Goal: Task Accomplishment & Management: Manage account settings

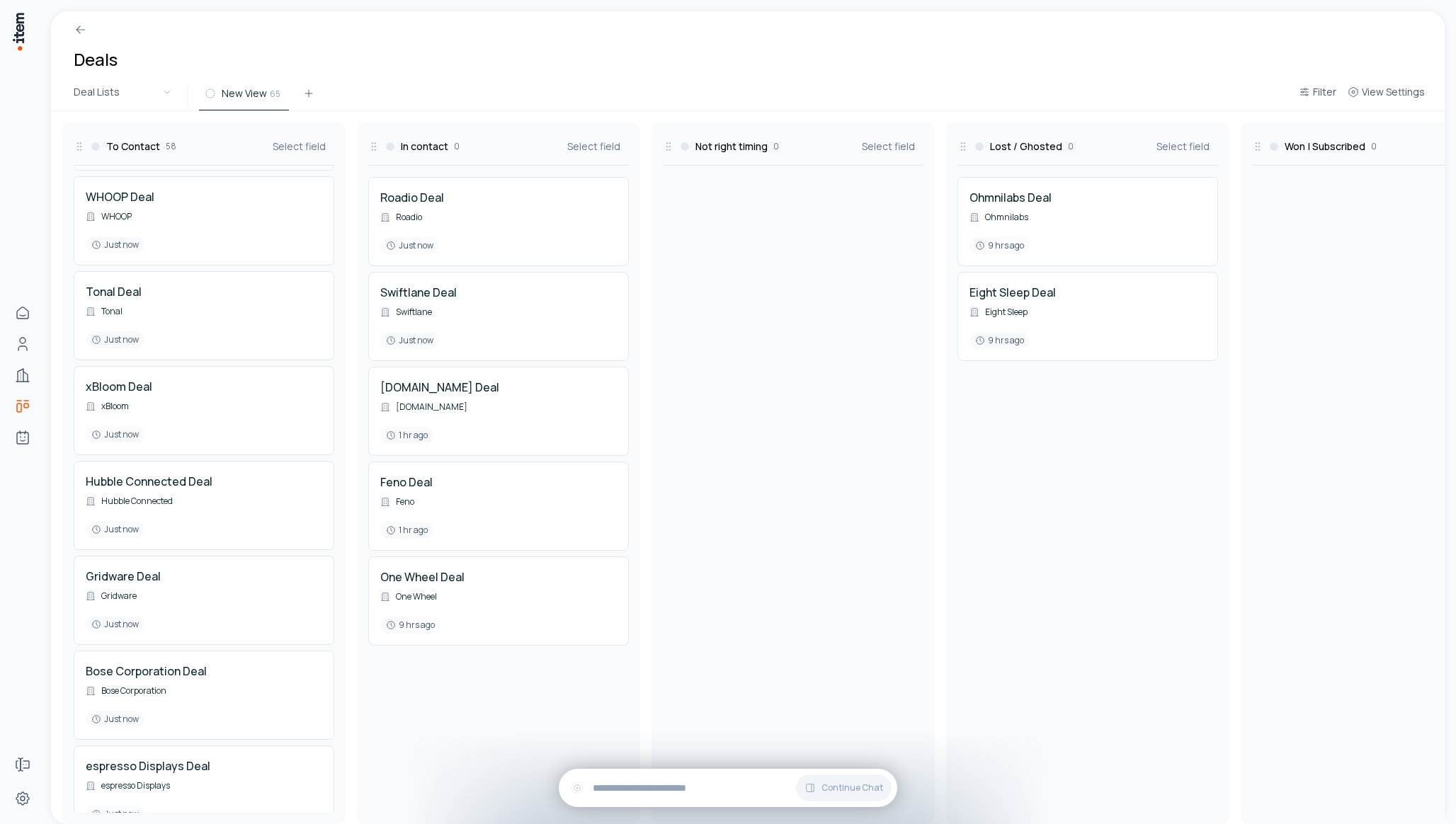
scroll to position [1935, 0]
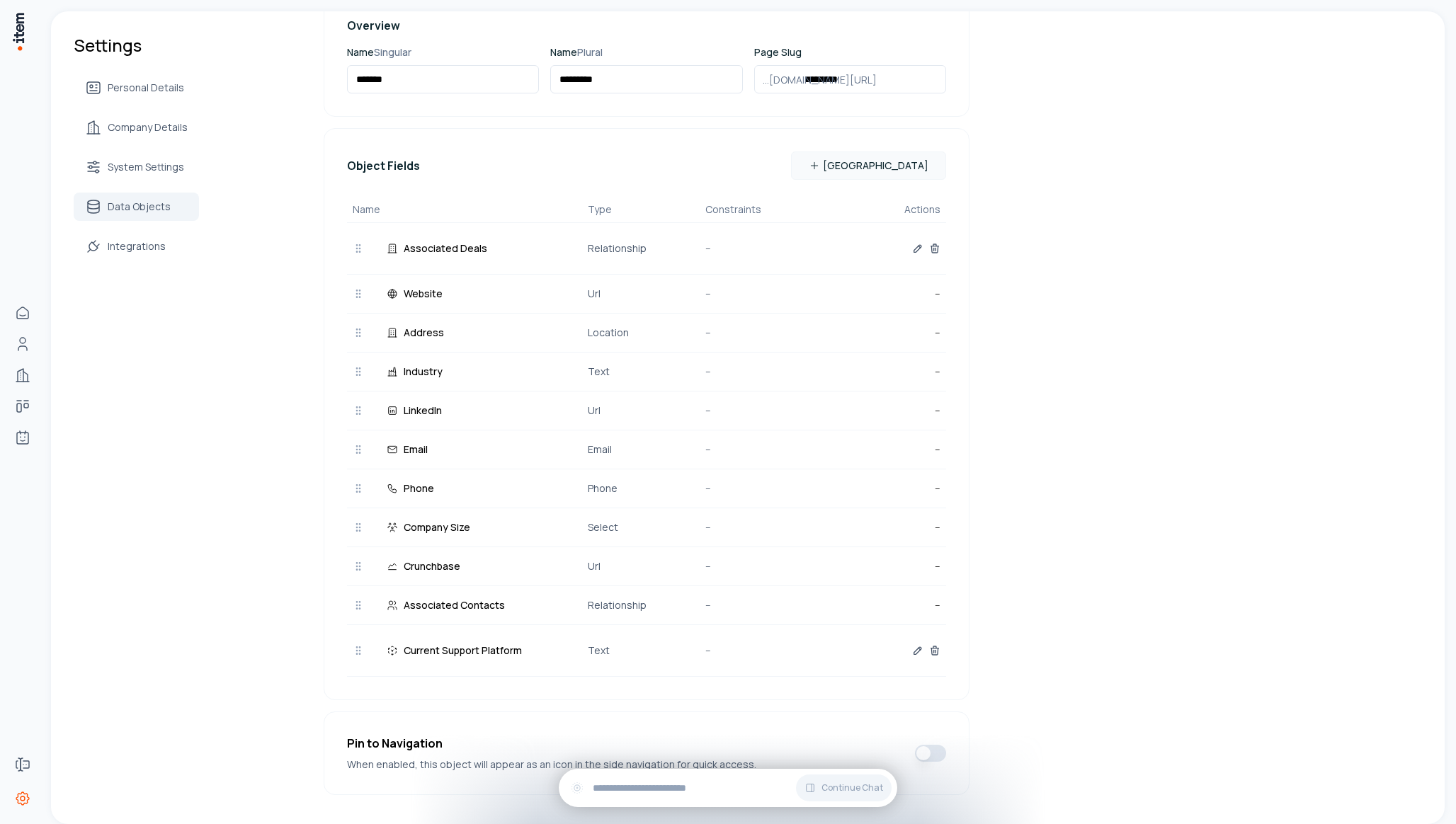
scroll to position [227, 0]
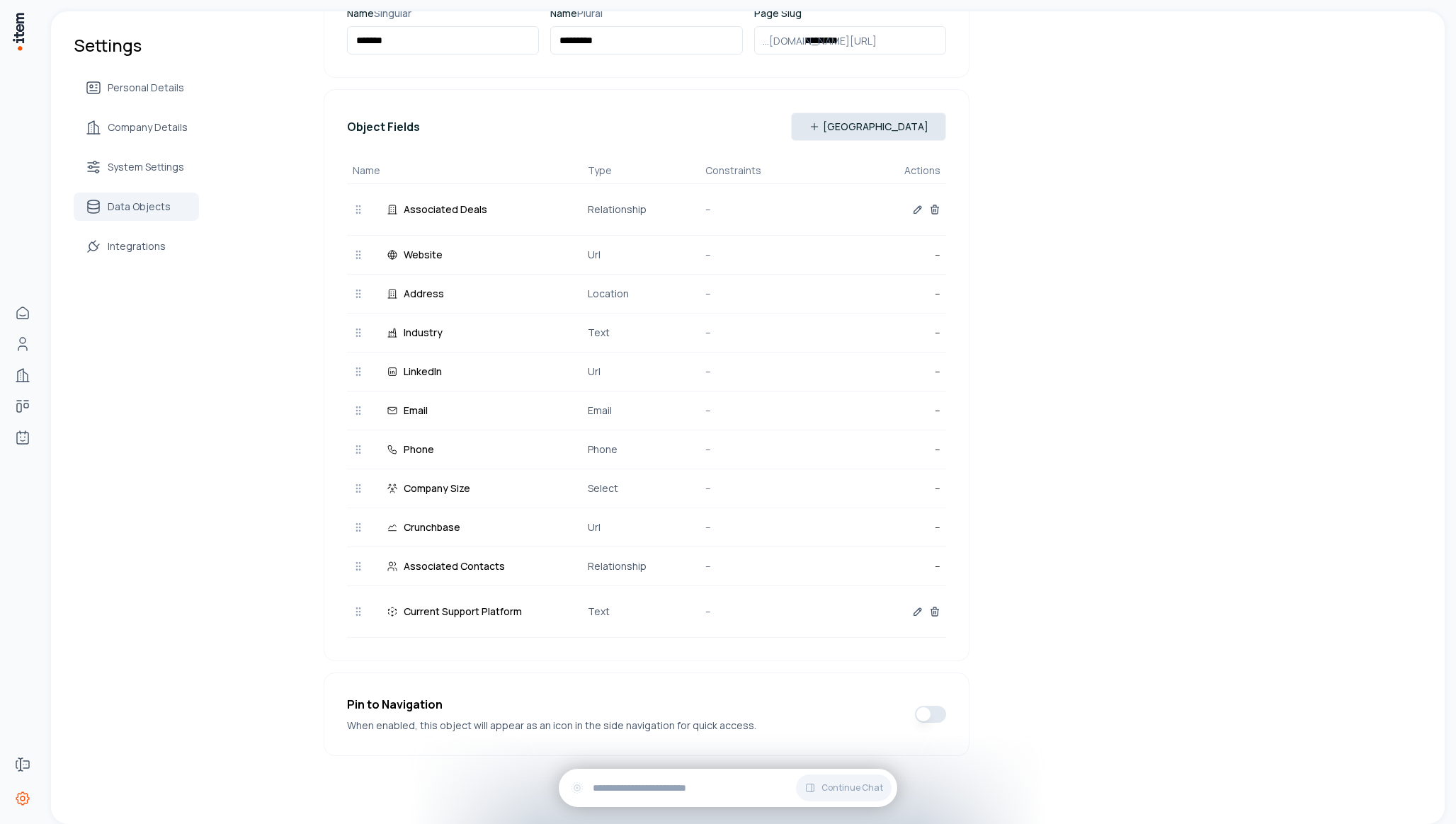
click at [891, 117] on button "New Field" at bounding box center [868, 126] width 155 height 29
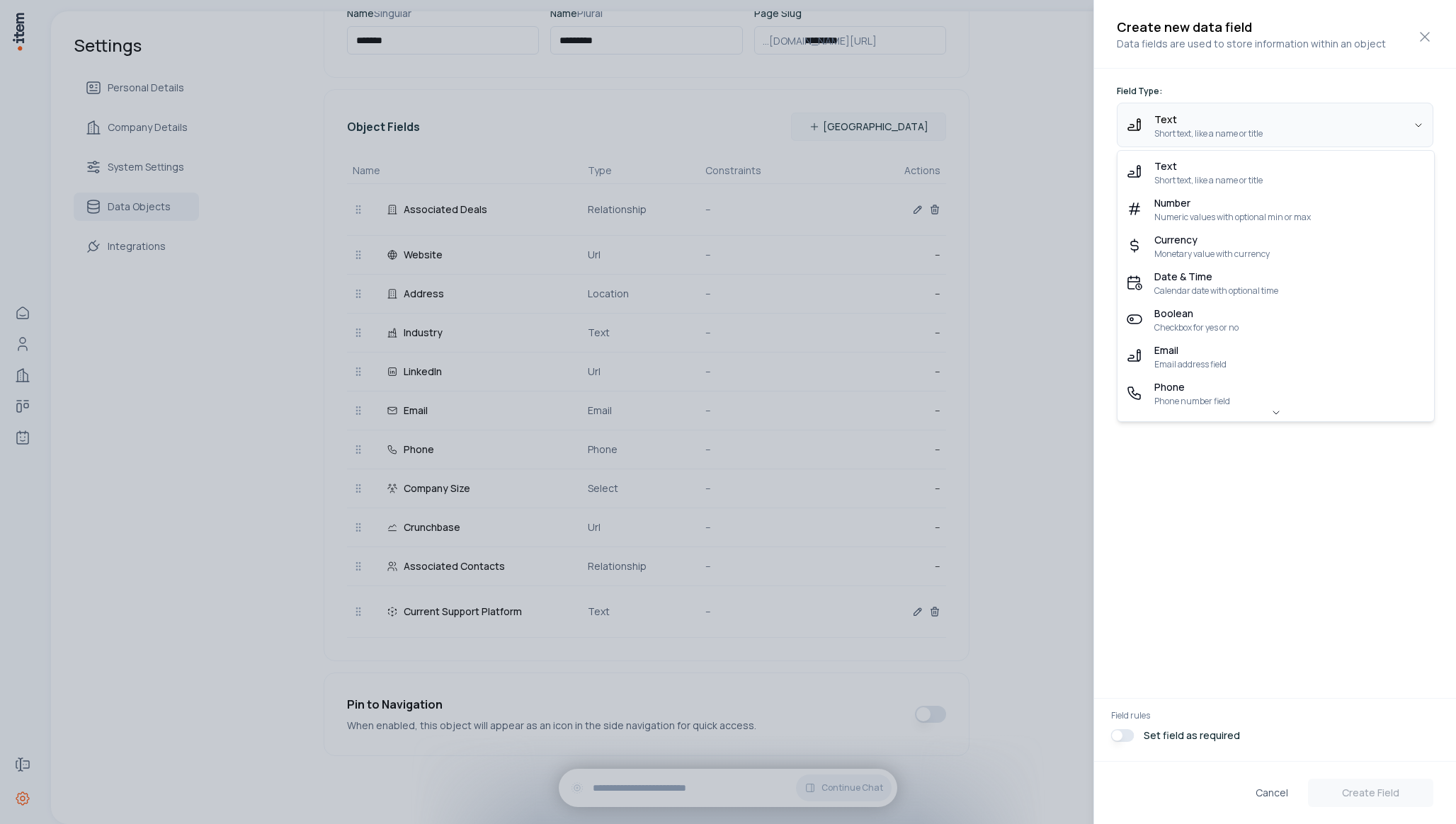
click at [1212, 119] on body "Home Contacts Companies Deals Agents Forms Settings Settings Personal Details C…" at bounding box center [728, 412] width 1456 height 824
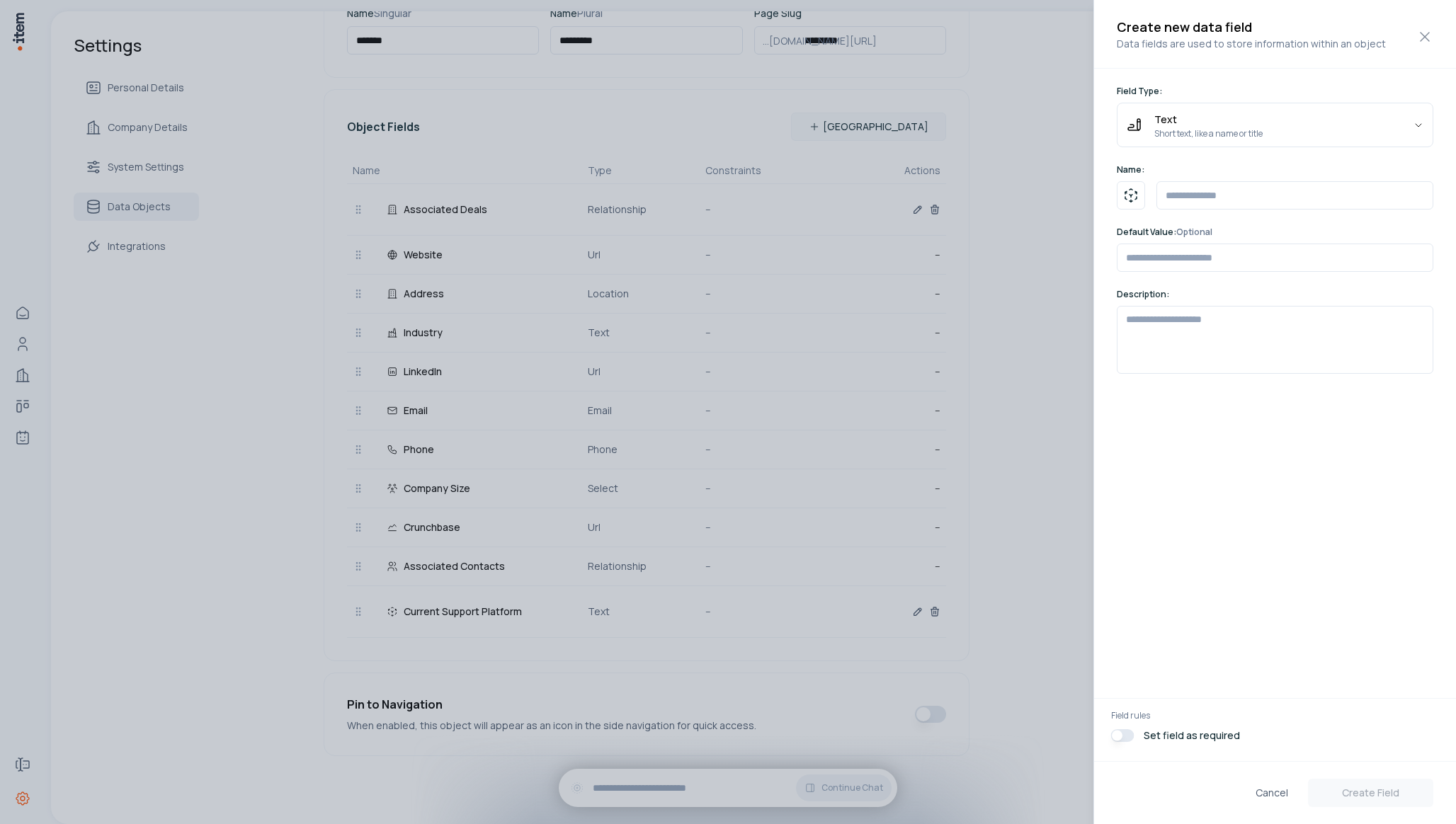
click at [1150, 616] on body "Home Contacts Companies Deals Agents Forms Settings Settings Personal Details C…" at bounding box center [728, 412] width 1456 height 824
click at [856, 456] on div at bounding box center [728, 412] width 1456 height 824
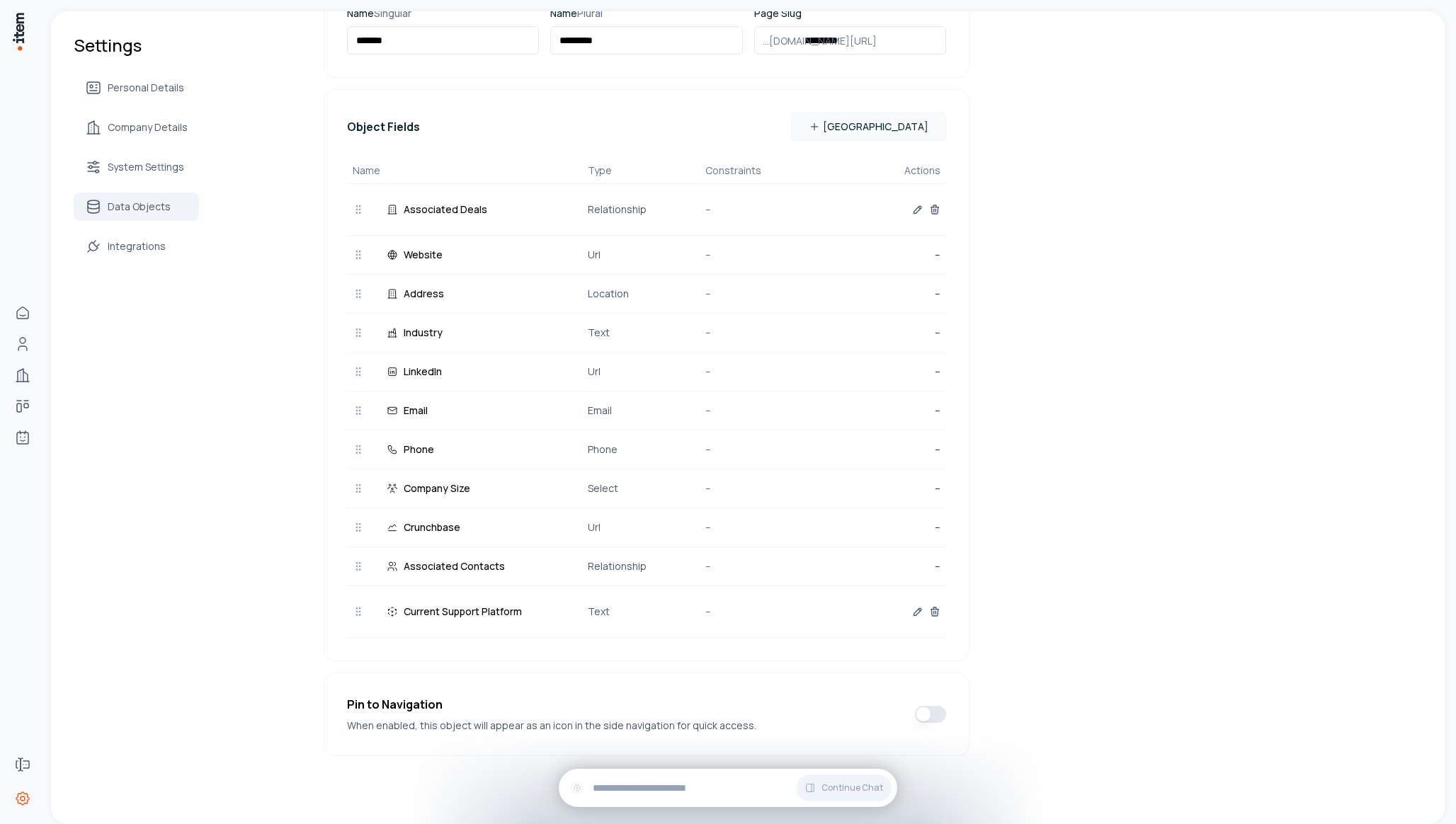
click at [433, 217] on div "Associated Deals Relationship --" at bounding box center [646, 210] width 599 height 52
click at [349, 204] on div "Associated Deals Relationship --" at bounding box center [646, 210] width 599 height 52
click at [916, 211] on icon "button" at bounding box center [918, 209] width 7 height 7
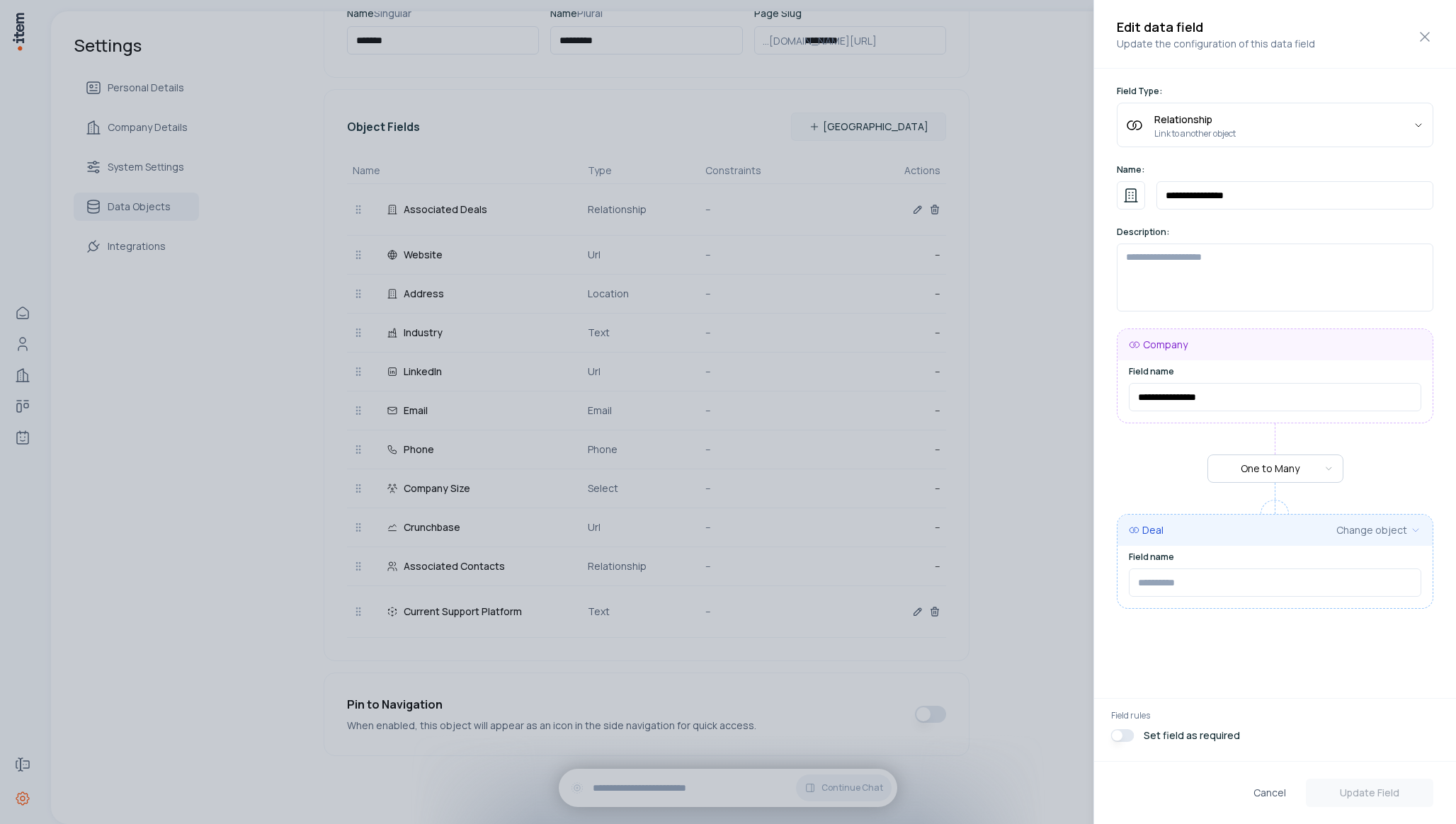
type input "*******"
click at [902, 415] on div at bounding box center [728, 412] width 1456 height 824
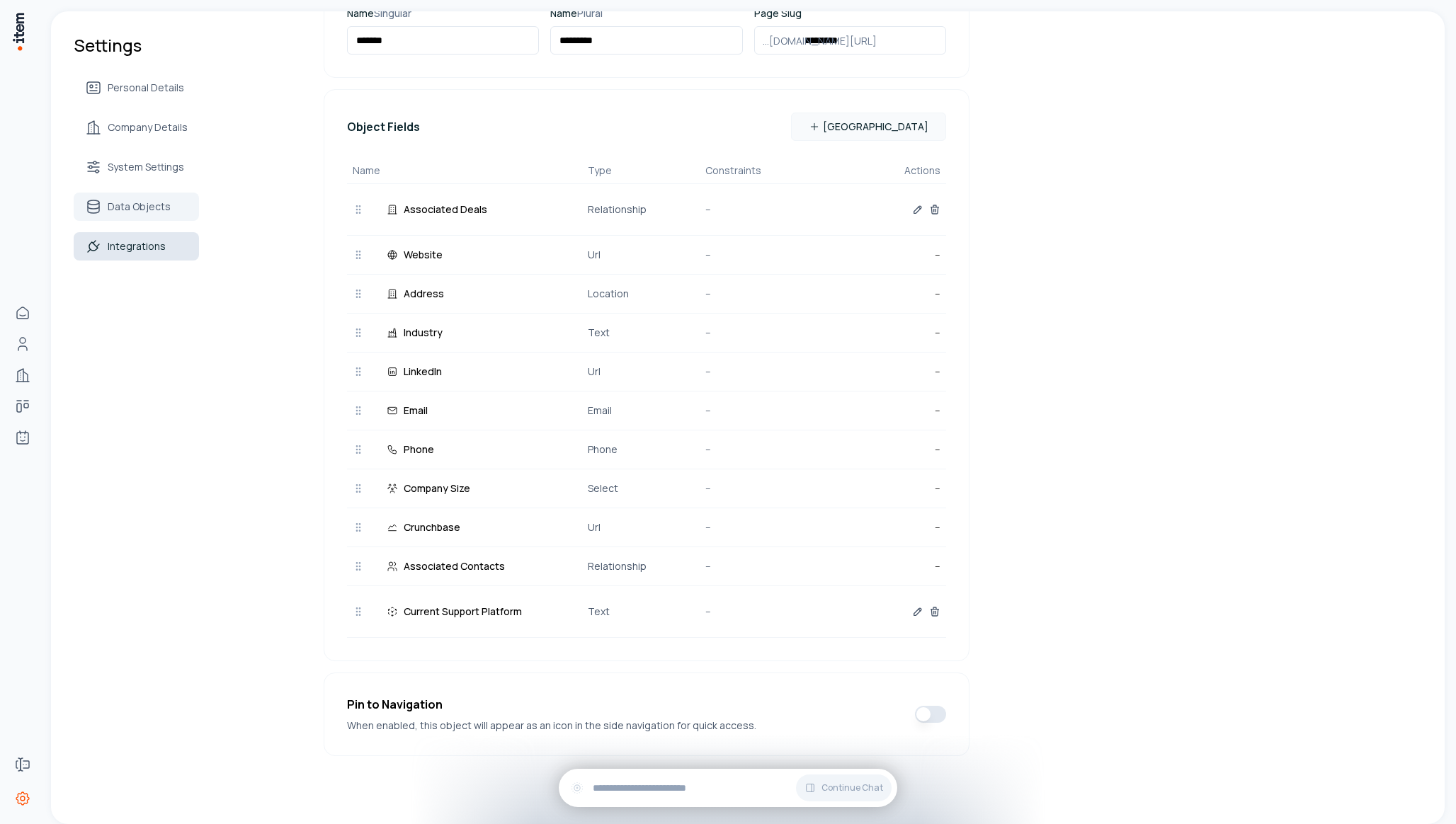
click at [122, 240] on span "Integrations" at bounding box center [136, 246] width 58 height 14
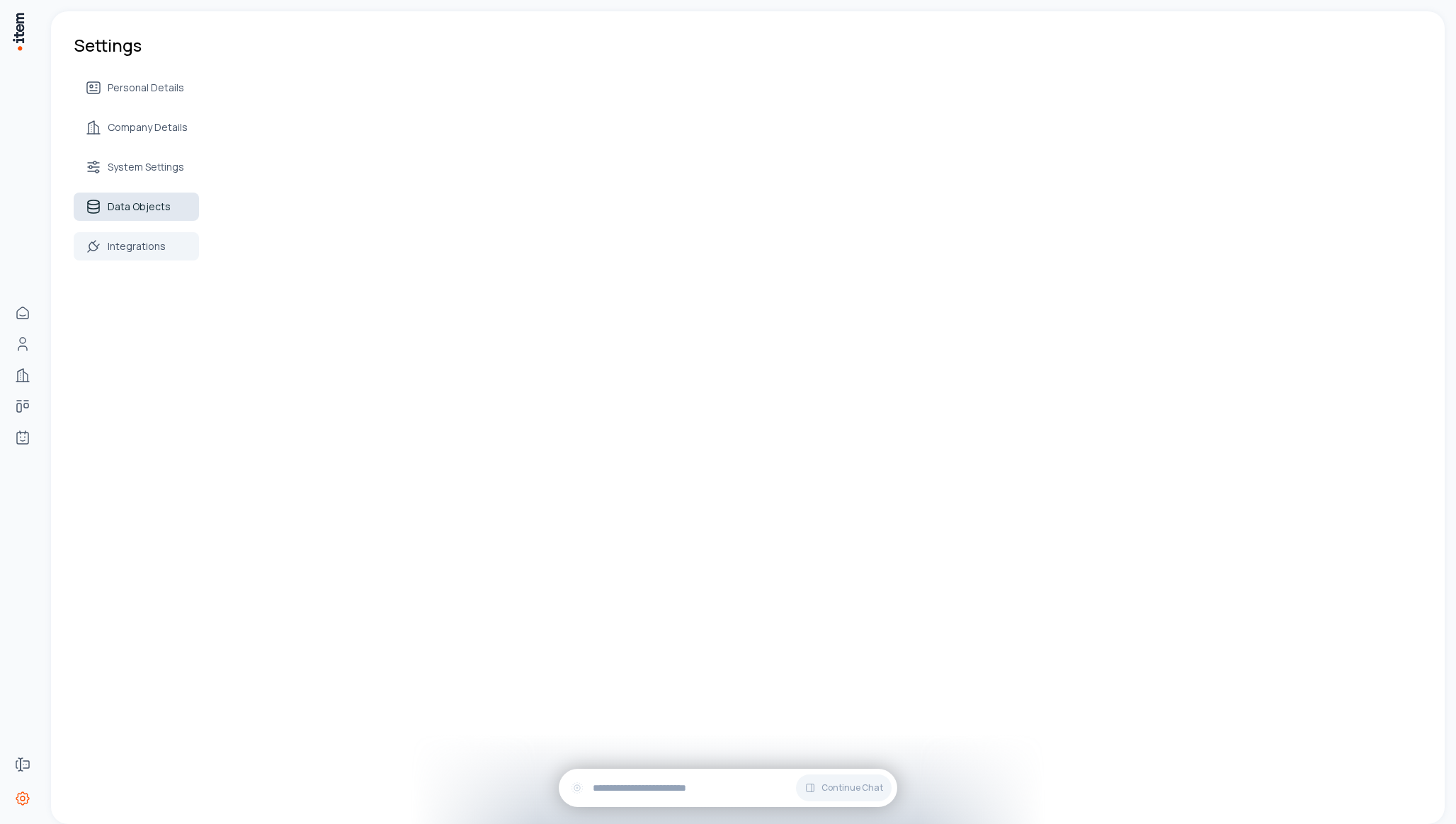
click at [126, 209] on span "Data Objects" at bounding box center [140, 207] width 63 height 14
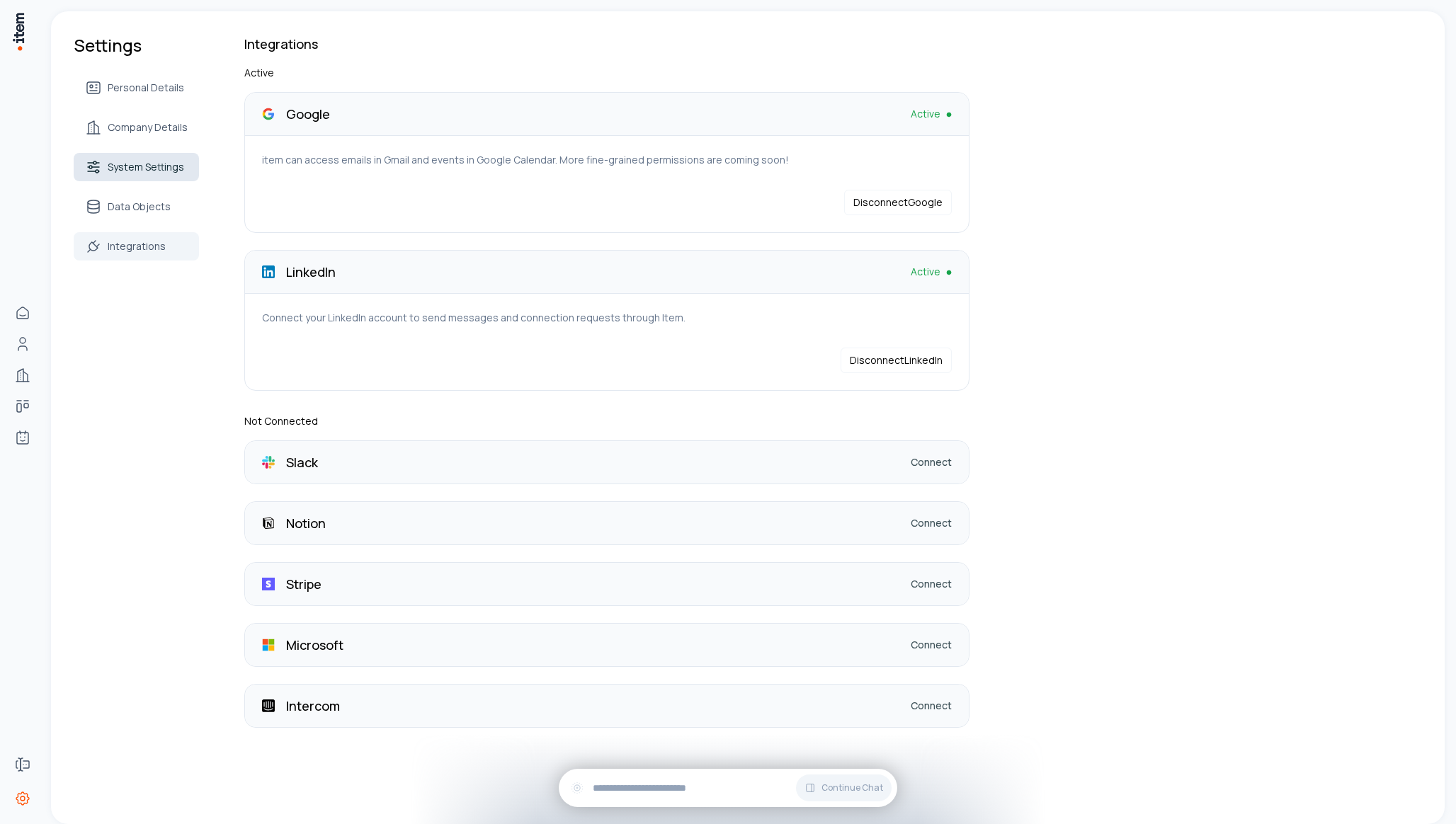
click at [150, 175] on link "System Settings" at bounding box center [136, 166] width 126 height 29
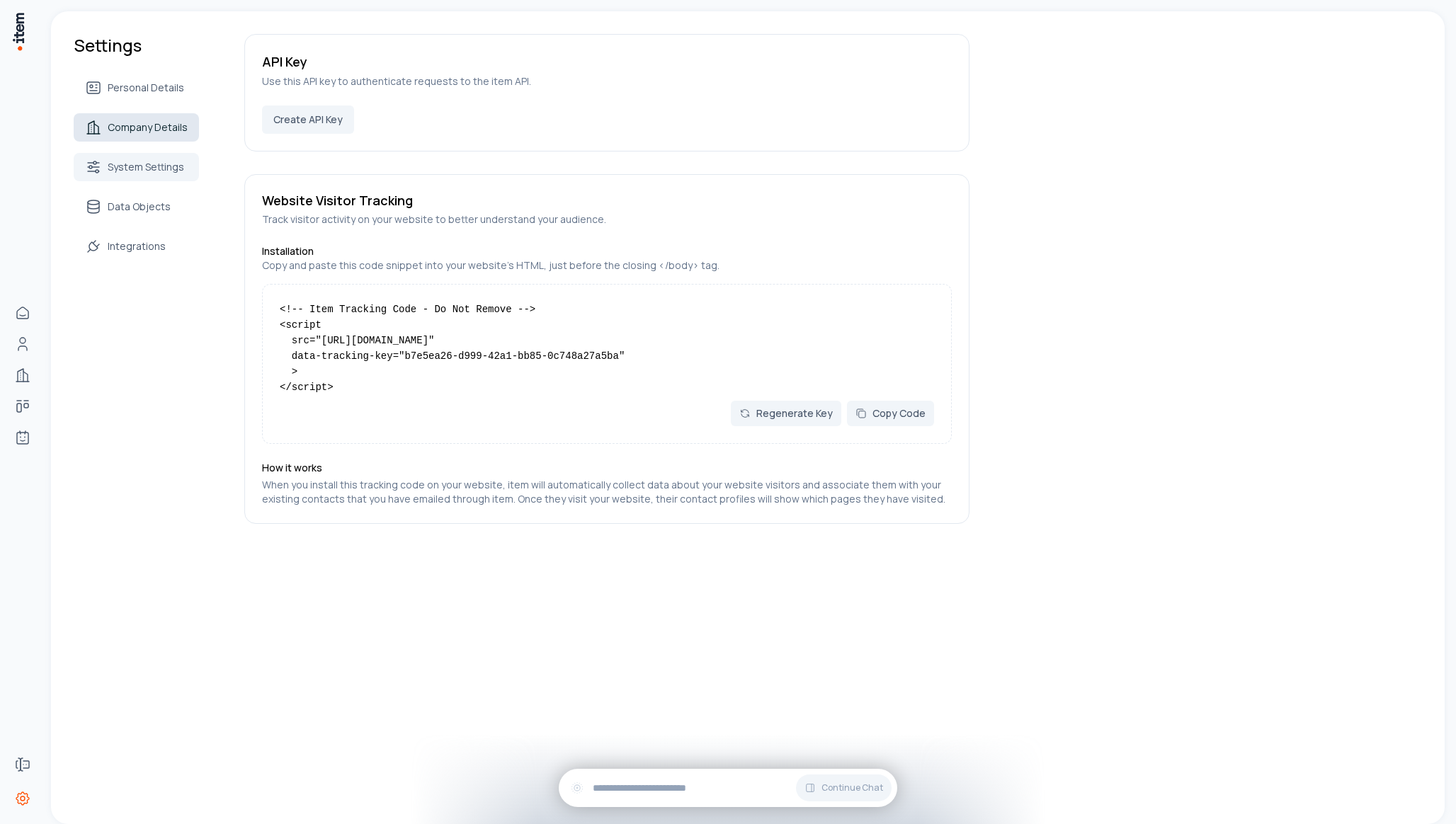
click at [135, 129] on span "Company Details" at bounding box center [148, 127] width 80 height 14
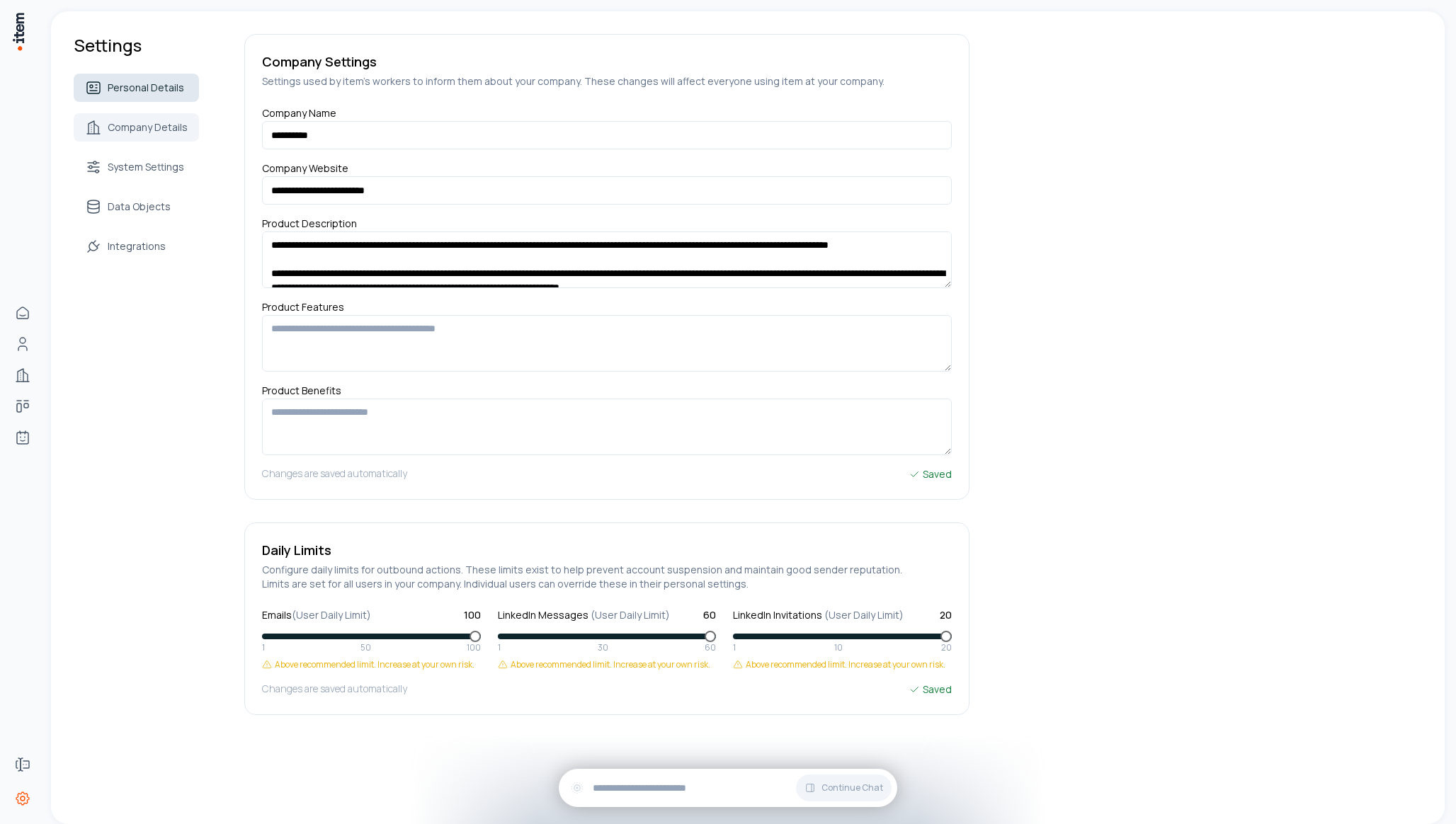
click at [135, 86] on span "Personal Details" at bounding box center [146, 88] width 76 height 14
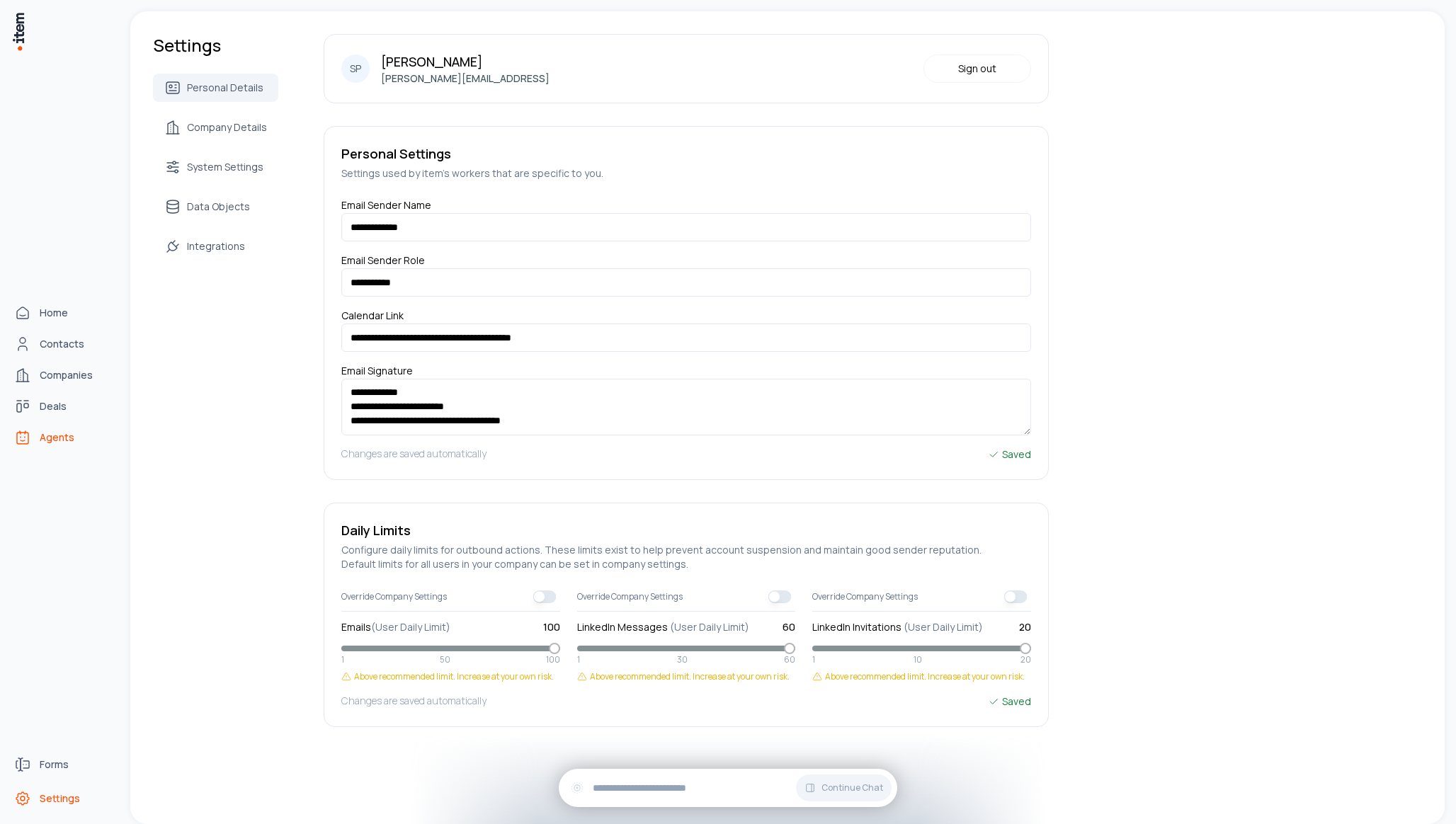
click at [58, 432] on span "Agents" at bounding box center [56, 437] width 35 height 14
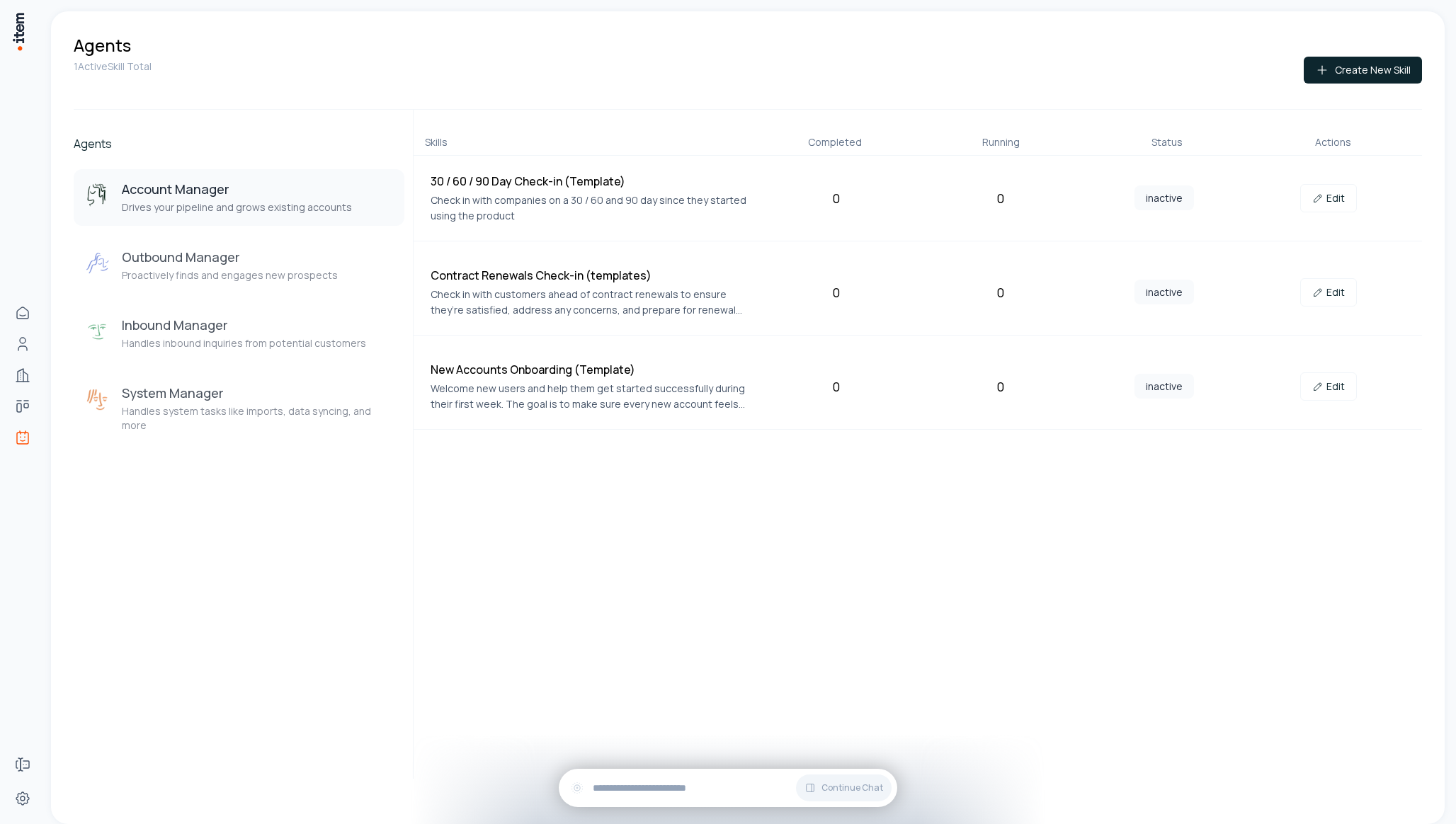
click at [303, 220] on button "Account Manager Drives your pipeline and grows existing accounts" at bounding box center [239, 197] width 331 height 56
click at [278, 270] on p "Proactively finds and engages new prospects" at bounding box center [230, 275] width 216 height 14
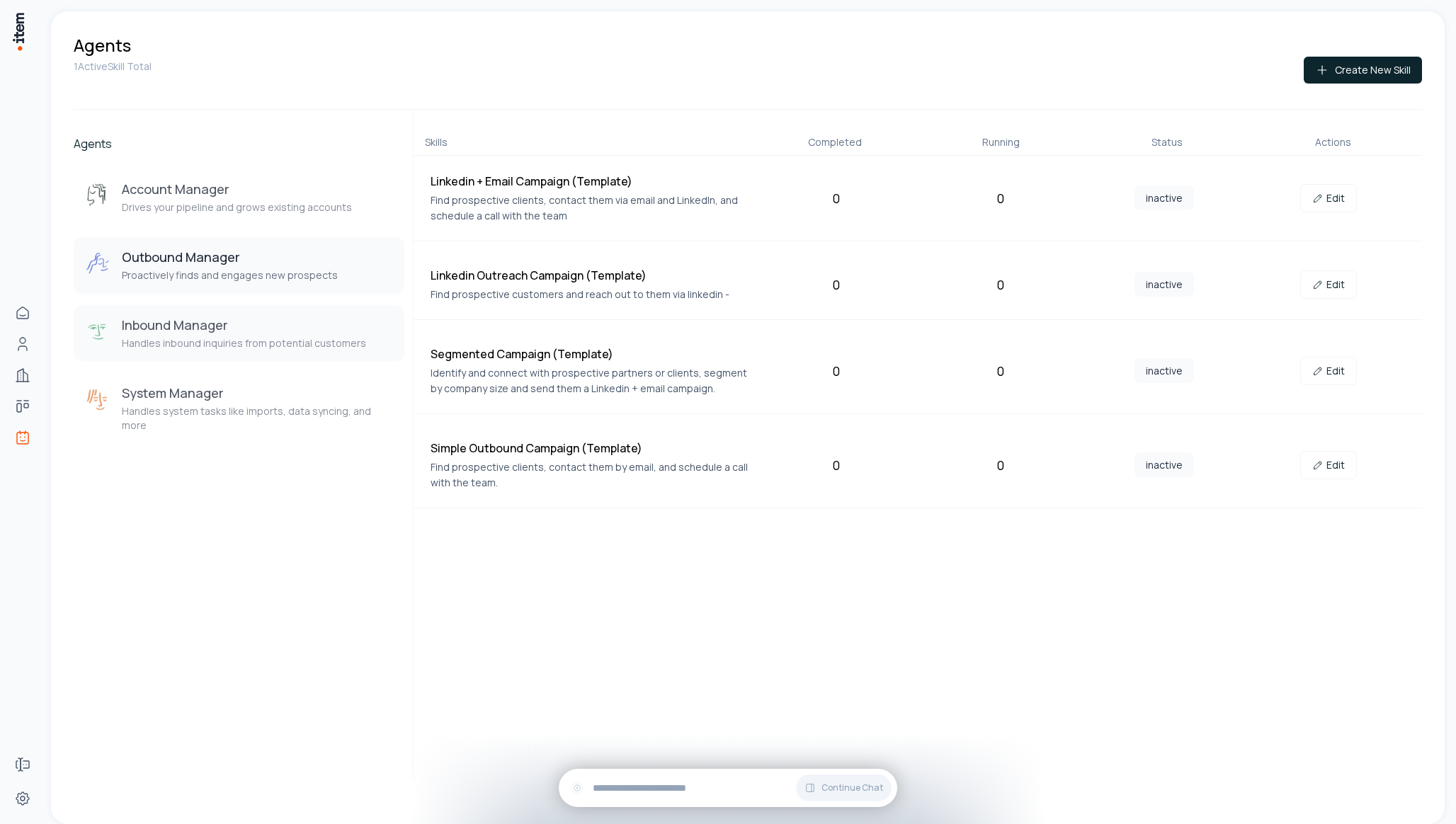
click at [267, 317] on h3 "Inbound Manager" at bounding box center [244, 325] width 244 height 17
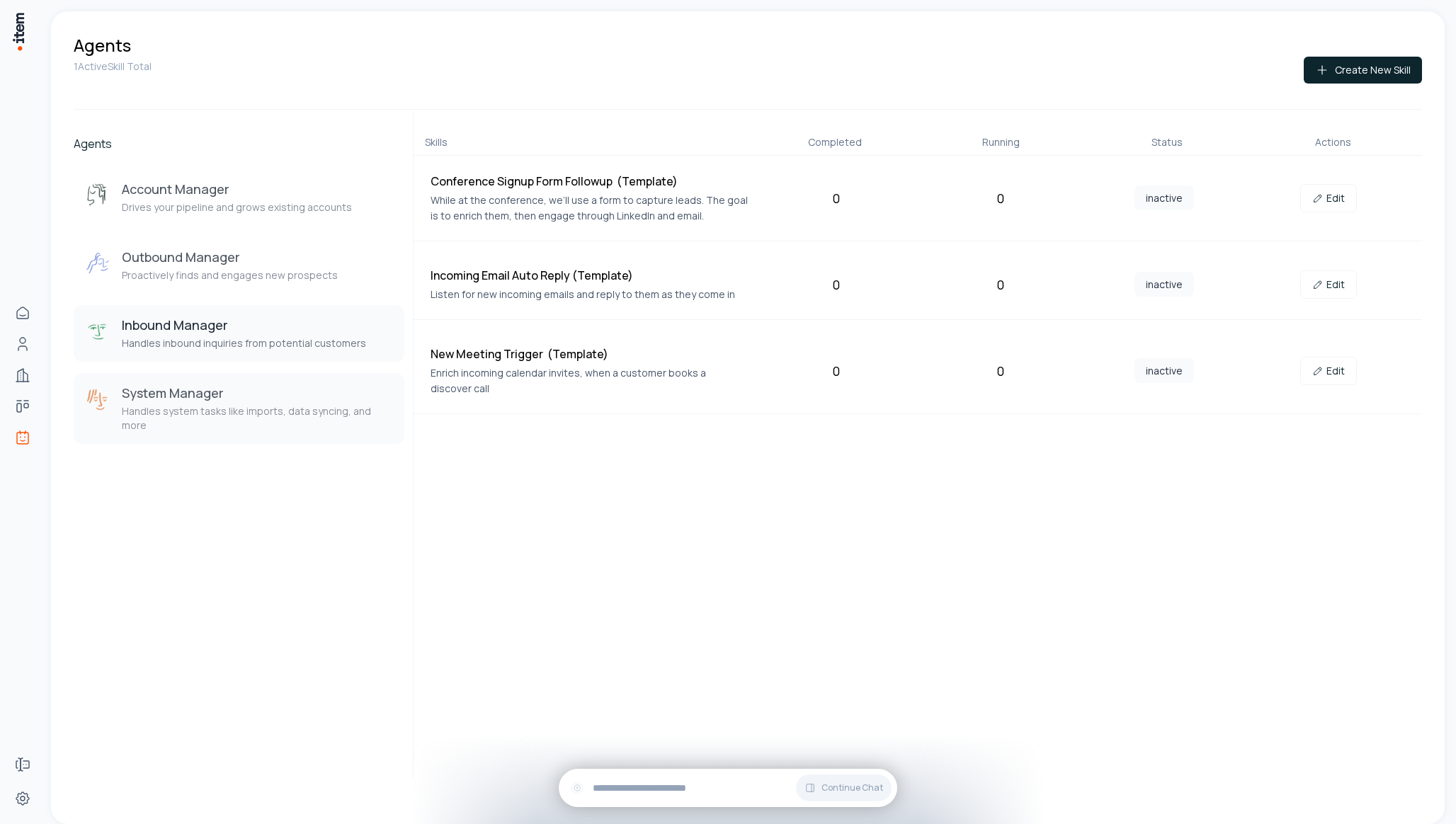
click at [244, 405] on p "Handles system tasks like imports, data syncing, and more" at bounding box center [258, 418] width 271 height 29
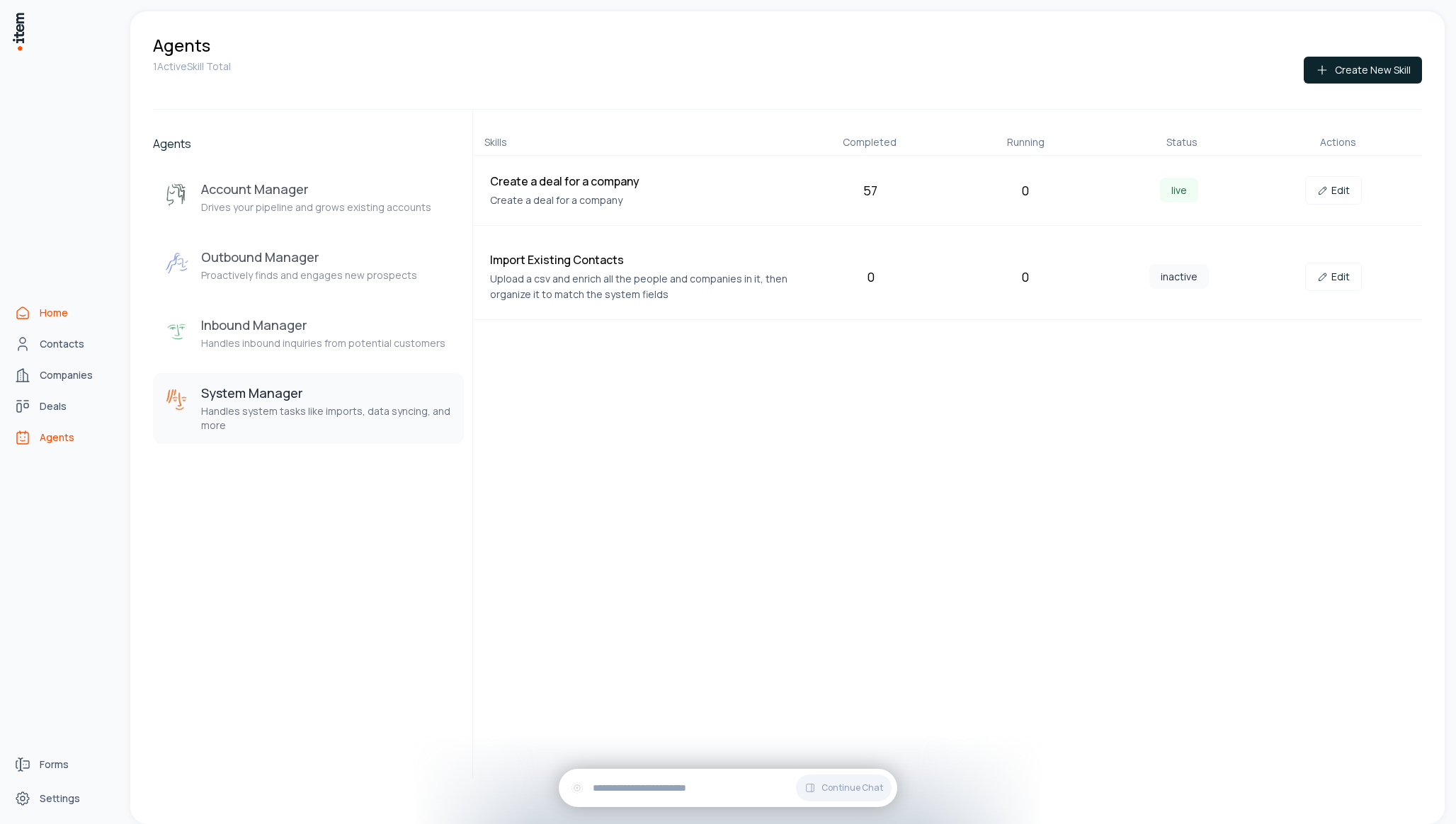
click at [49, 308] on span "Home" at bounding box center [53, 313] width 29 height 14
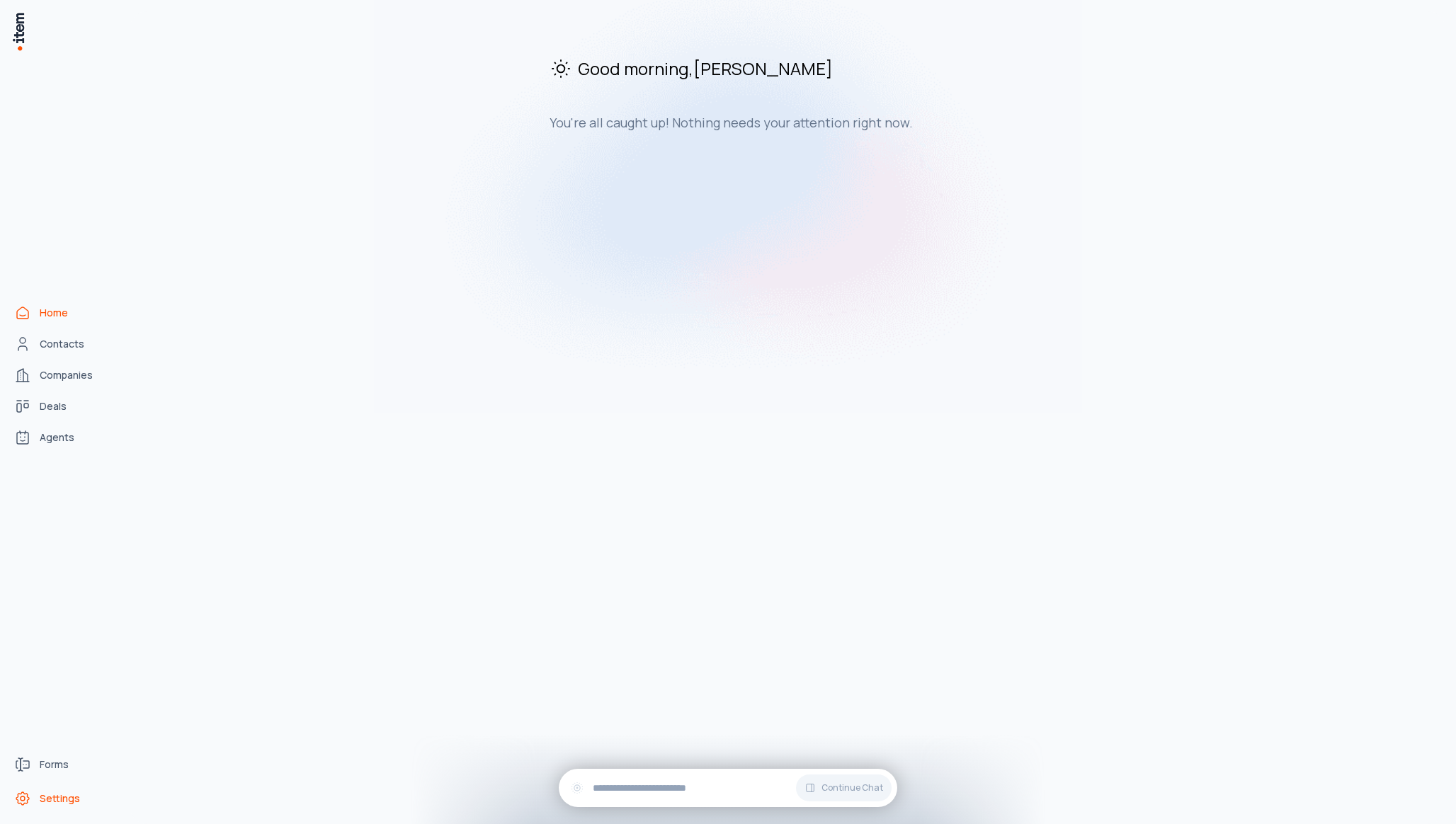
click at [59, 806] on link "Settings" at bounding box center [62, 799] width 108 height 29
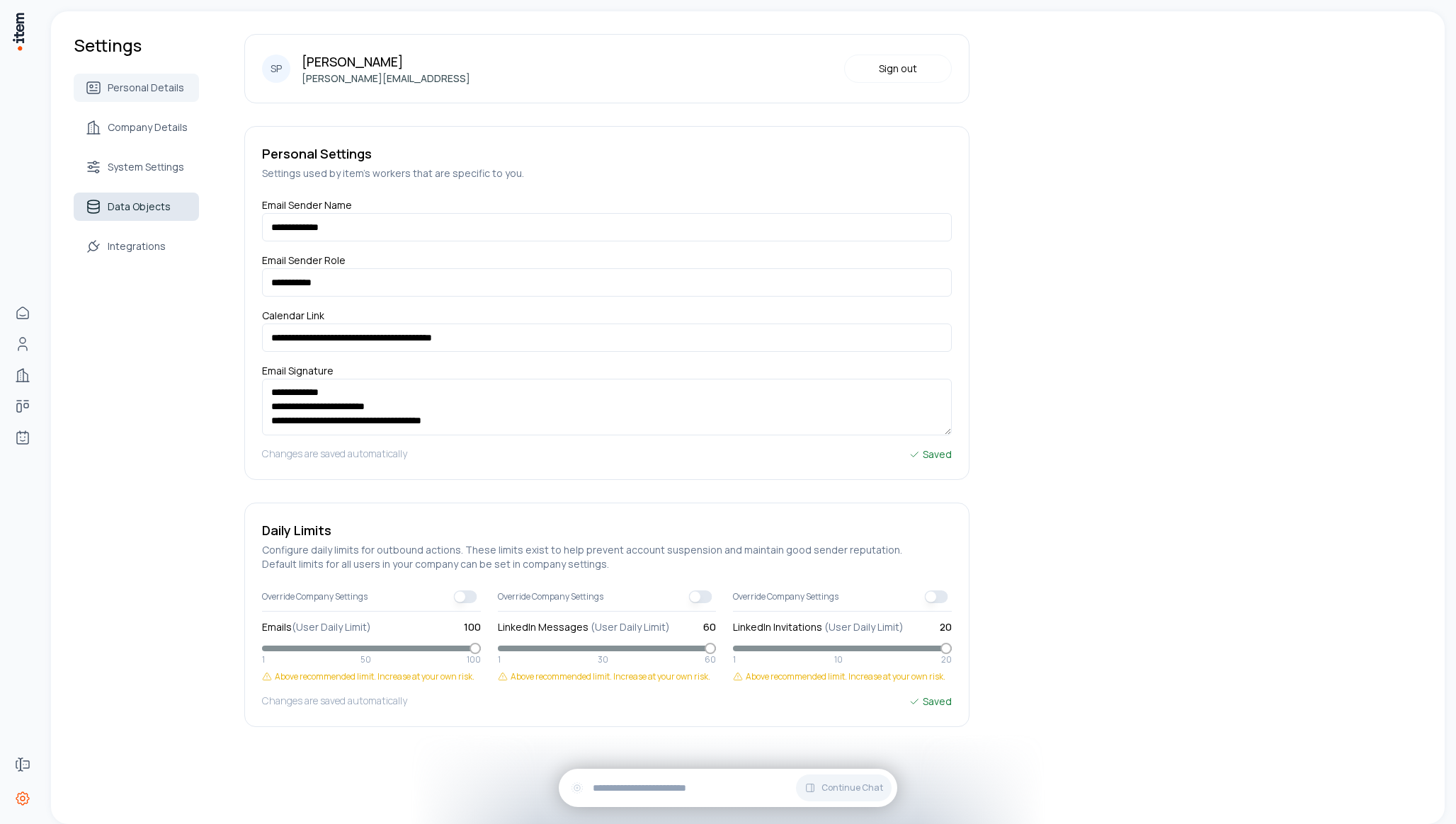
click at [138, 216] on link "Data Objects" at bounding box center [136, 207] width 126 height 29
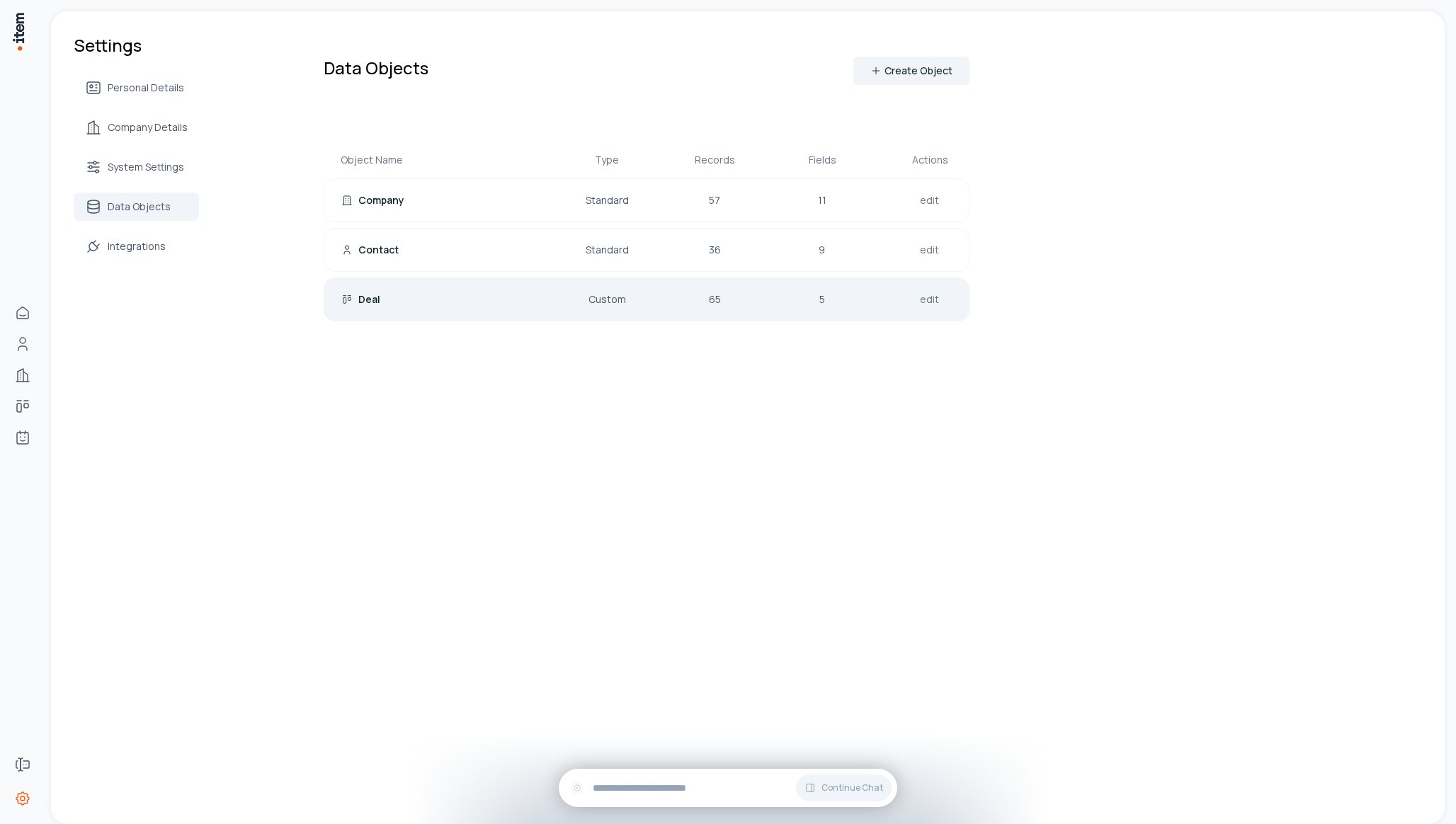
click at [932, 295] on link "edit" at bounding box center [929, 300] width 25 height 20
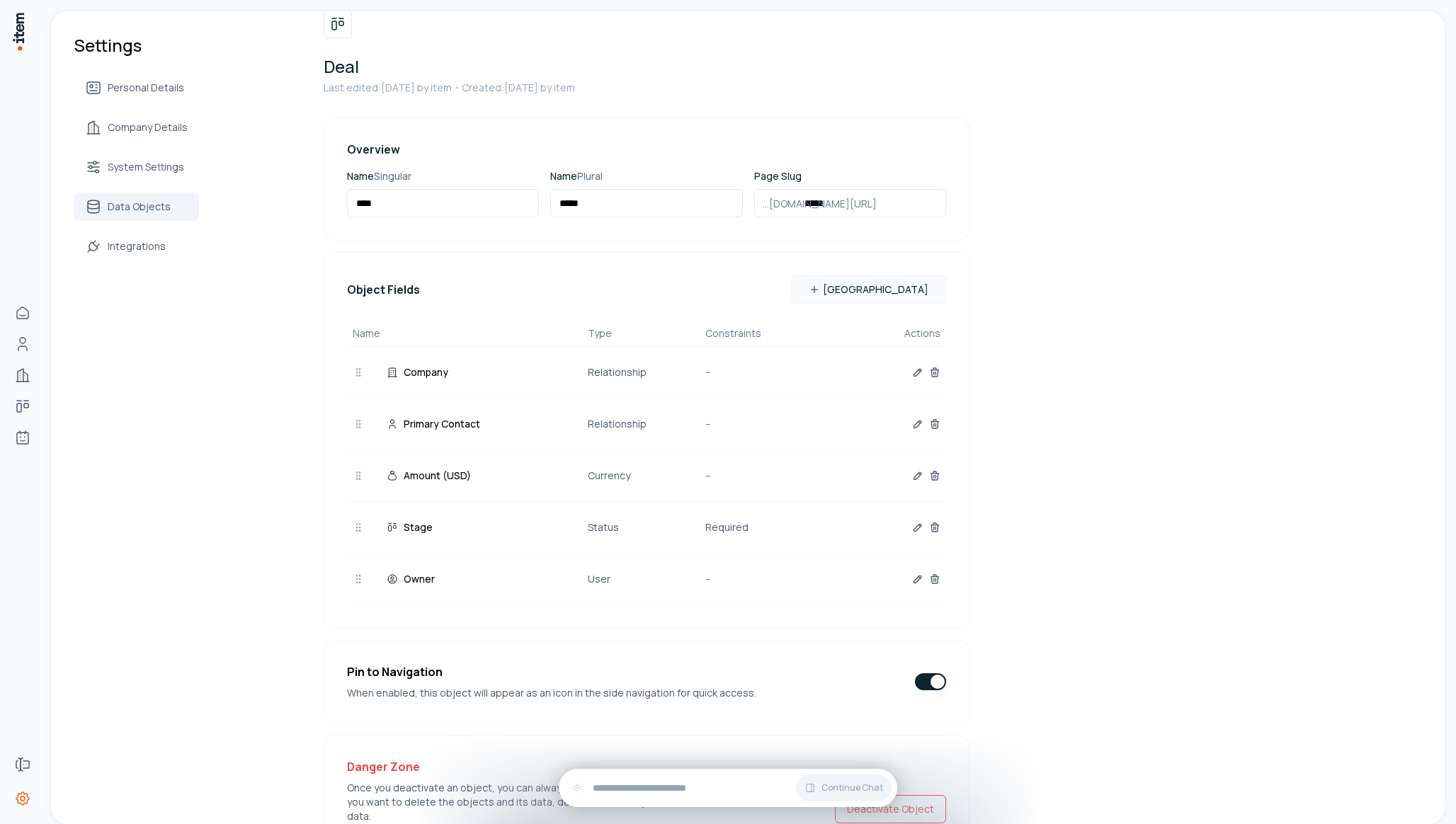
scroll to position [66, 0]
click at [912, 532] on button "button" at bounding box center [918, 526] width 12 height 29
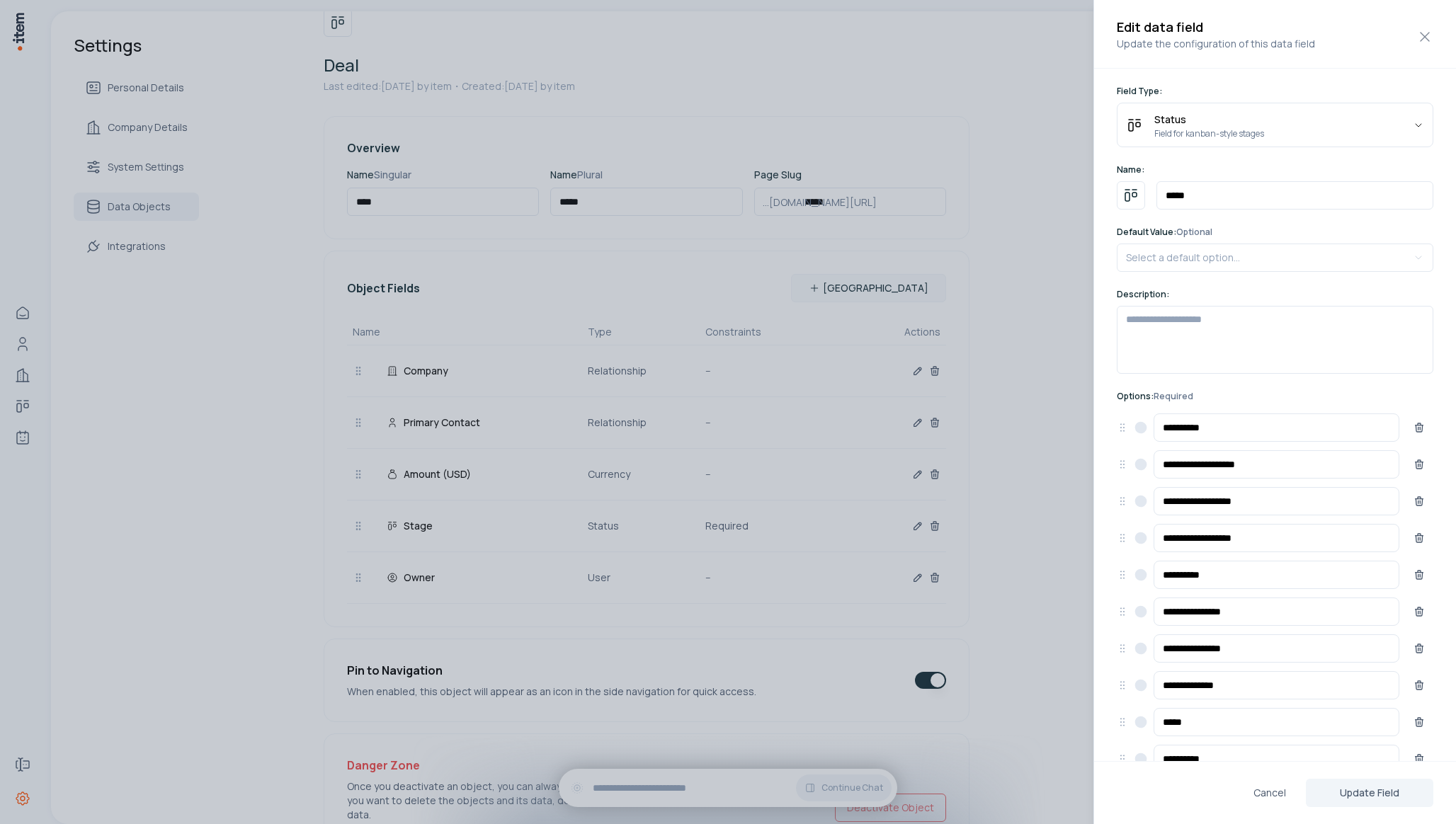
scroll to position [74, 0]
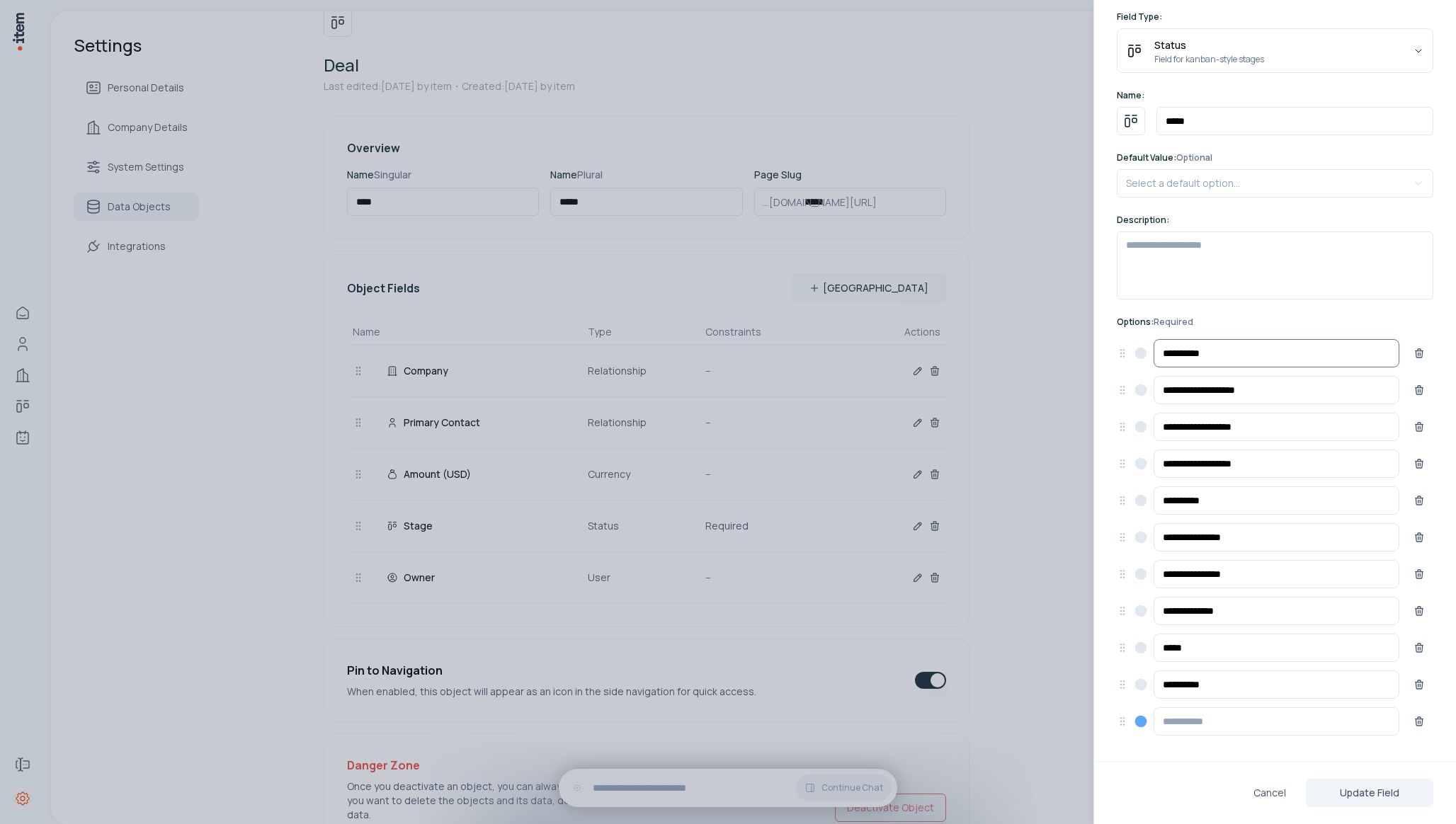
click at [1204, 355] on input "**********" at bounding box center [1276, 353] width 246 height 29
type input "**********"
drag, startPoint x: 1123, startPoint y: 684, endPoint x: 1129, endPoint y: 361, distance: 323.1
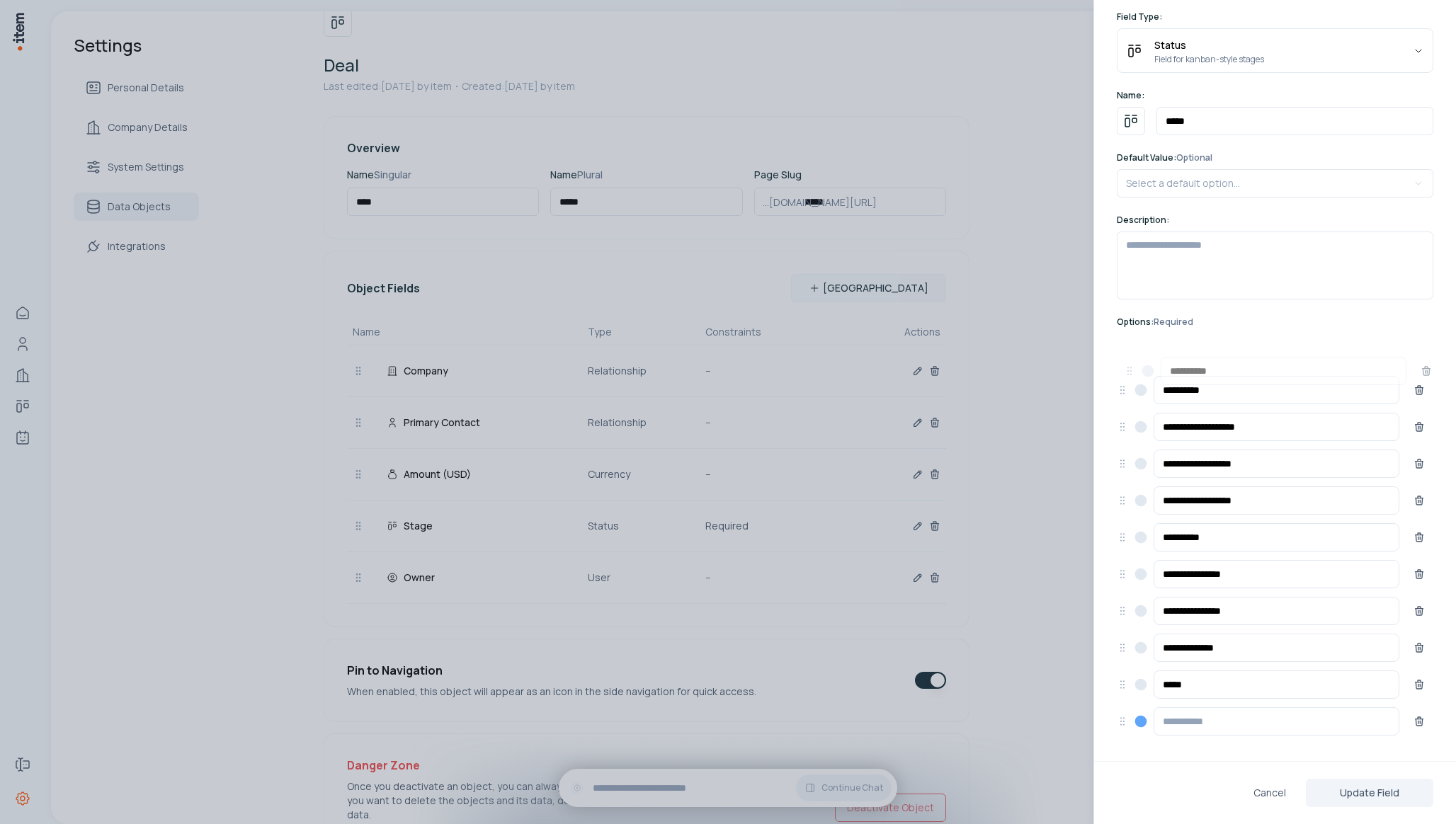
click at [1129, 365] on icon "button" at bounding box center [1130, 371] width 12 height 12
